Goal: Book appointment/travel/reservation

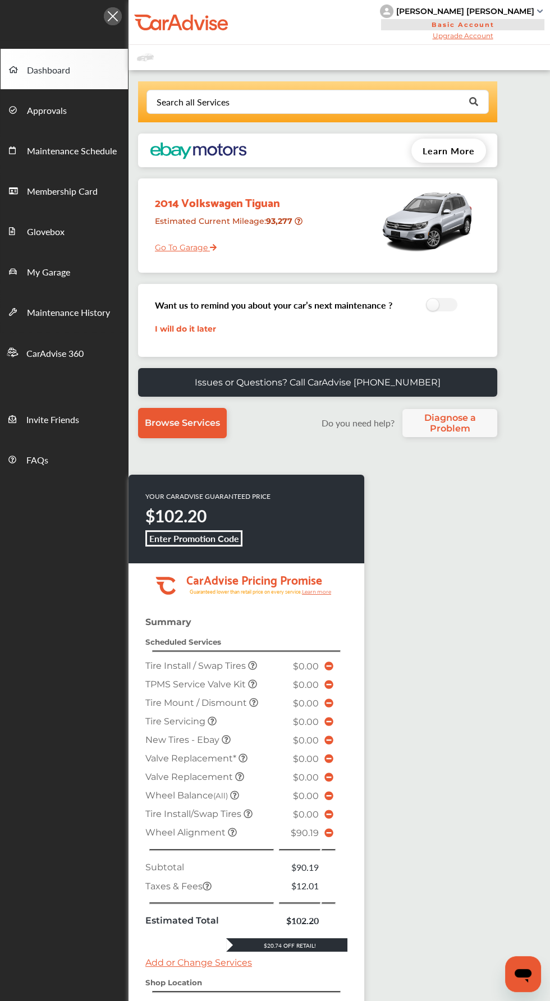
click at [335, 228] on div at bounding box center [393, 220] width 164 height 73
click at [357, 280] on div "Search all Services Looking for something we don’t seem to have? Contact us. .s…" at bounding box center [340, 265] width 422 height 368
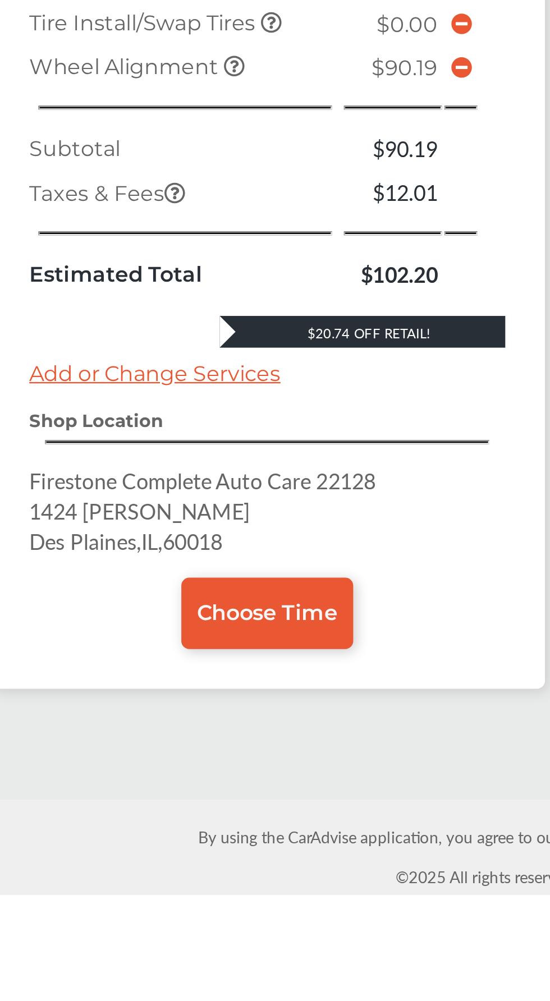
scroll to position [187, 0]
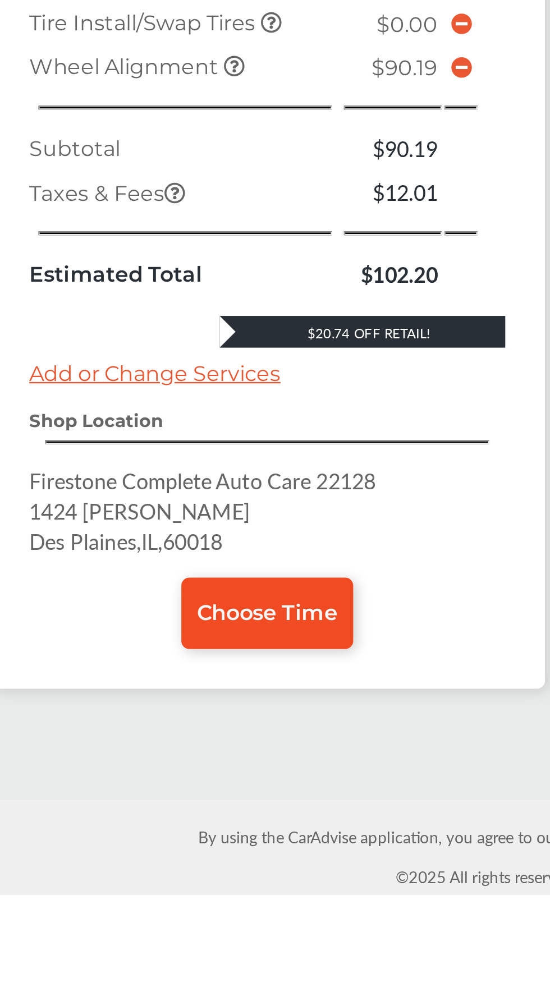
click at [250, 887] on span "Choose Time" at bounding box center [246, 881] width 59 height 11
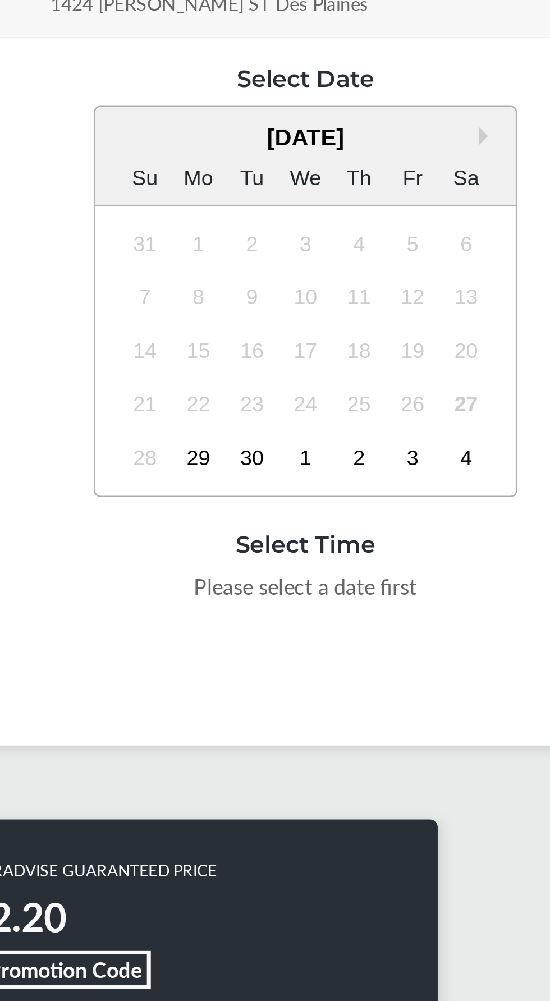
scroll to position [156, 0]
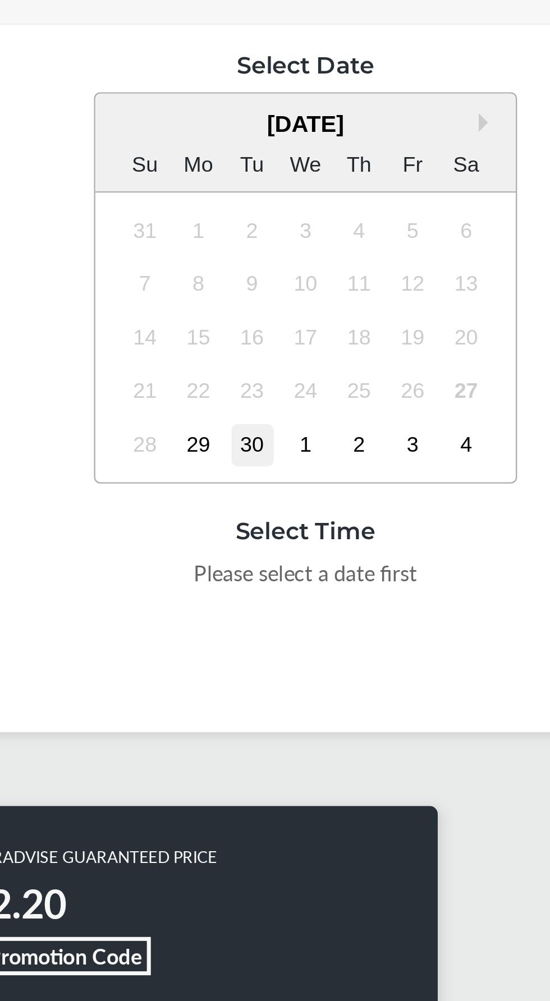
click at [286, 204] on div "30" at bounding box center [286, 195] width 18 height 18
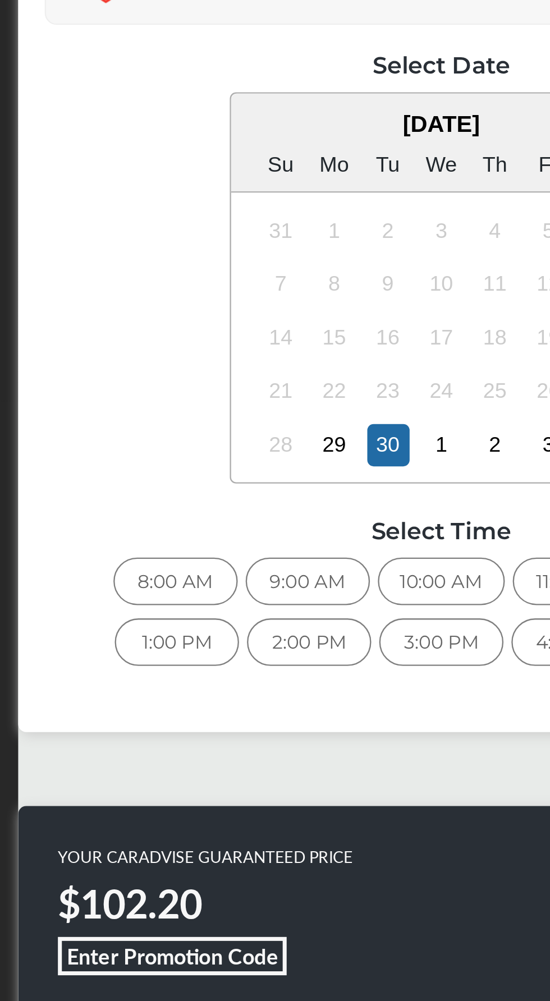
click at [171, 263] on div "8:00 AM" at bounding box center [195, 252] width 53 height 20
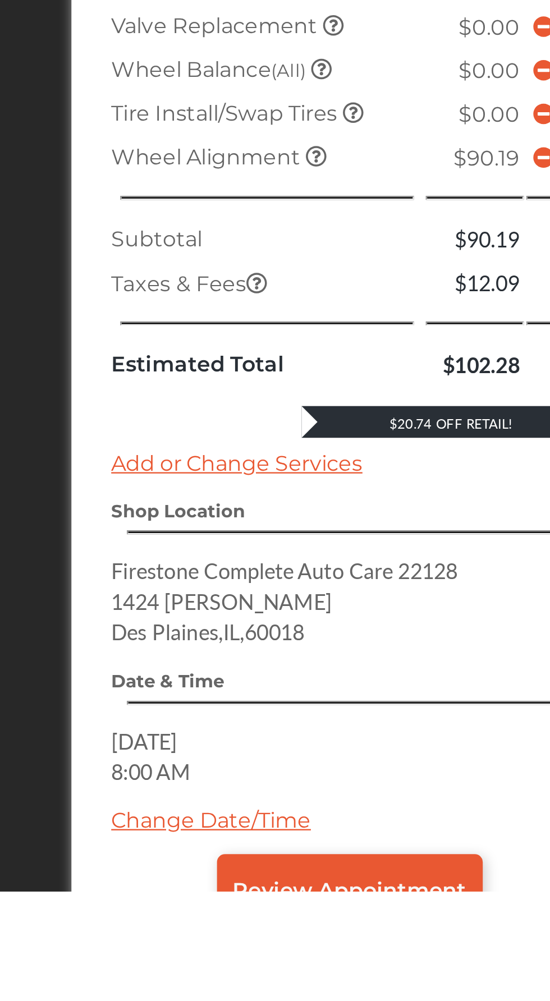
scroll to position [240, 0]
